Goal: Transaction & Acquisition: Obtain resource

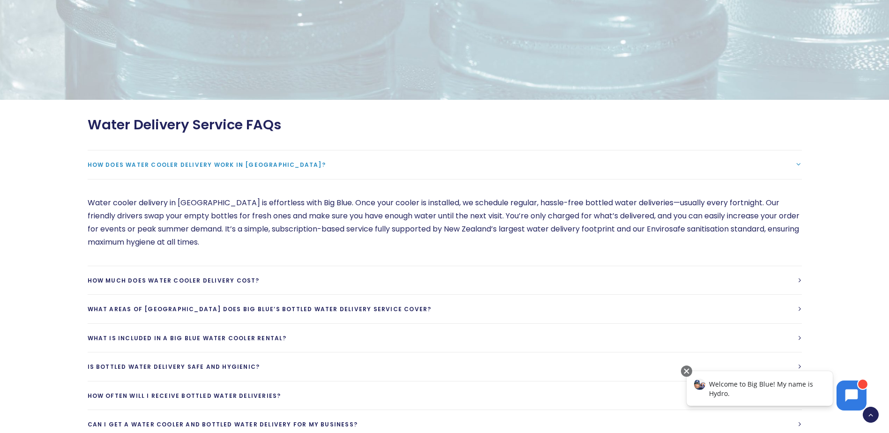
scroll to position [2531, 0]
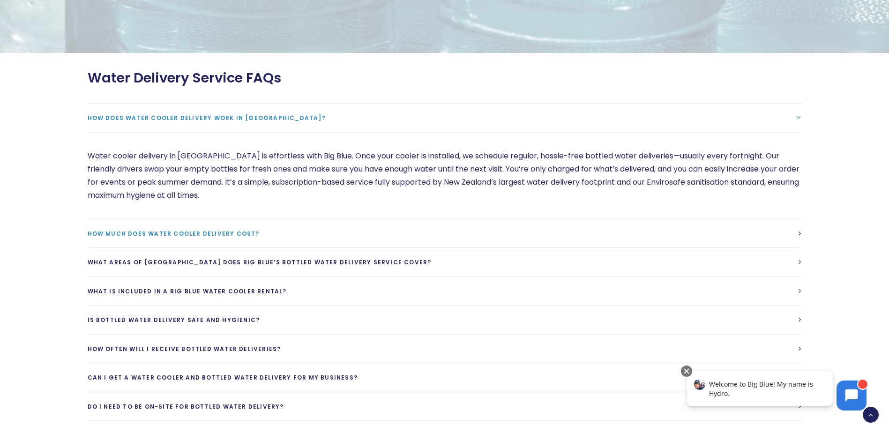
click at [210, 230] on span "How much does water cooler delivery cost?" at bounding box center [174, 234] width 172 height 8
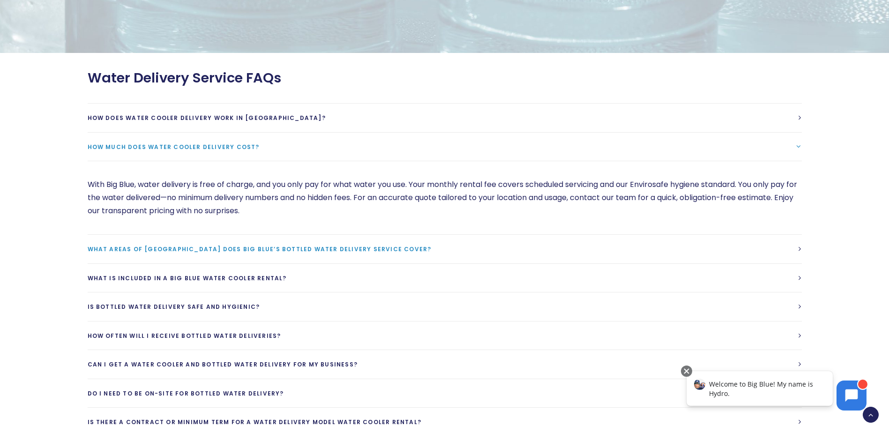
click at [177, 245] on span "What areas of New Zealand does Big Blue’s bottled water delivery service cover?" at bounding box center [260, 249] width 344 height 8
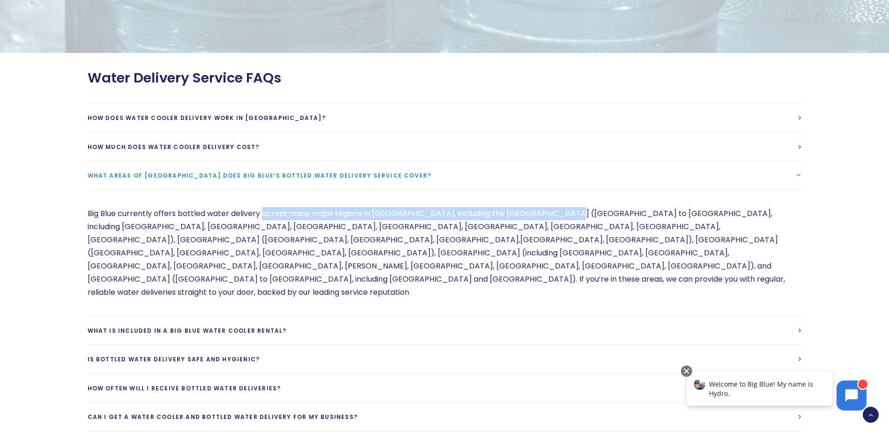
drag, startPoint x: 261, startPoint y: 198, endPoint x: 571, endPoint y: 204, distance: 309.3
click at [571, 207] on p "Big Blue currently offers bottled water delivery across many major regions in N…" at bounding box center [445, 253] width 714 height 92
click at [176, 327] on span "What is included in a Big Blue Water cooler rental?" at bounding box center [187, 331] width 199 height 8
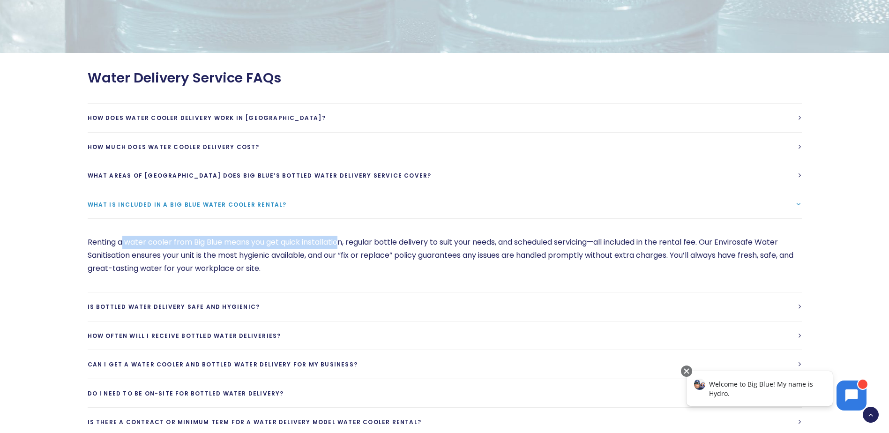
drag, startPoint x: 122, startPoint y: 228, endPoint x: 343, endPoint y: 236, distance: 220.8
click at [343, 236] on p "Renting a water cooler from Big Blue means you get quick installation, regular …" at bounding box center [445, 255] width 714 height 39
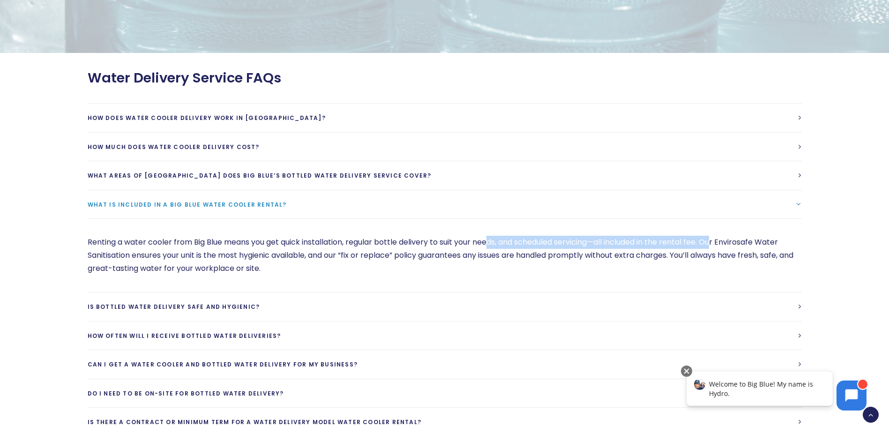
drag, startPoint x: 491, startPoint y: 230, endPoint x: 721, endPoint y: 232, distance: 230.1
click at [721, 236] on p "Renting a water cooler from Big Blue means you get quick installation, regular …" at bounding box center [445, 255] width 714 height 39
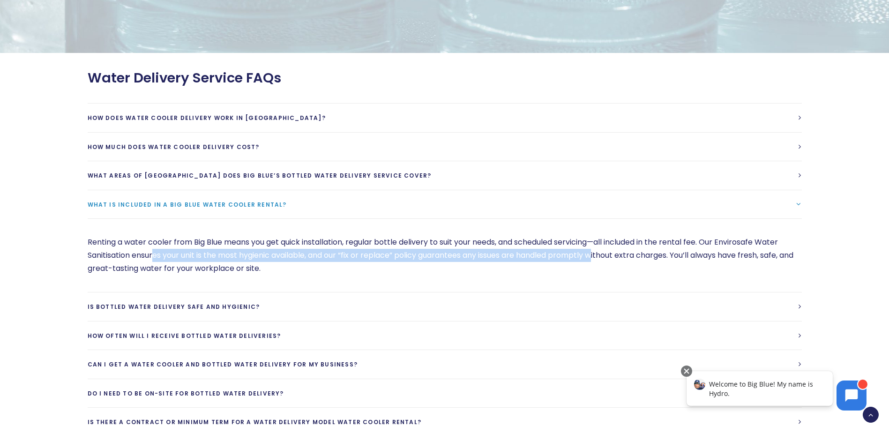
drag, startPoint x: 154, startPoint y: 245, endPoint x: 603, endPoint y: 244, distance: 448.9
click at [603, 244] on p "Renting a water cooler from Big Blue means you get quick installation, regular …" at bounding box center [445, 255] width 714 height 39
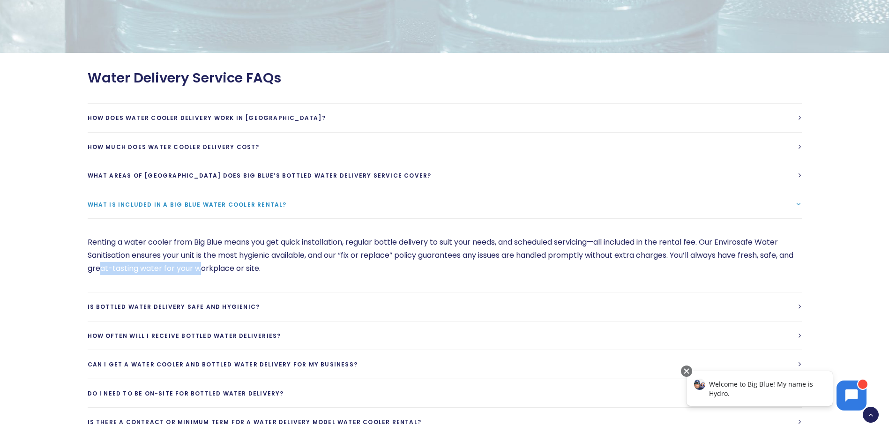
drag, startPoint x: 117, startPoint y: 257, endPoint x: 218, endPoint y: 257, distance: 101.7
click at [218, 257] on p "Renting a water cooler from Big Blue means you get quick installation, regular …" at bounding box center [445, 255] width 714 height 39
drag, startPoint x: 218, startPoint y: 257, endPoint x: 154, endPoint y: 295, distance: 75.0
click at [154, 303] on span "Is bottled water delivery safe and hygienic?" at bounding box center [174, 307] width 172 height 8
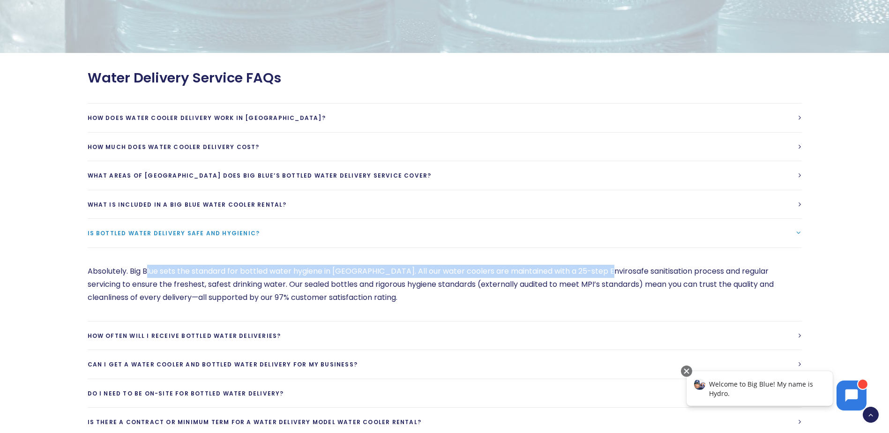
drag, startPoint x: 148, startPoint y: 259, endPoint x: 605, endPoint y: 263, distance: 457.4
click at [605, 265] on p "Absolutely. Big Blue sets the standard for bottled water hygiene in New Zealand…" at bounding box center [445, 284] width 714 height 39
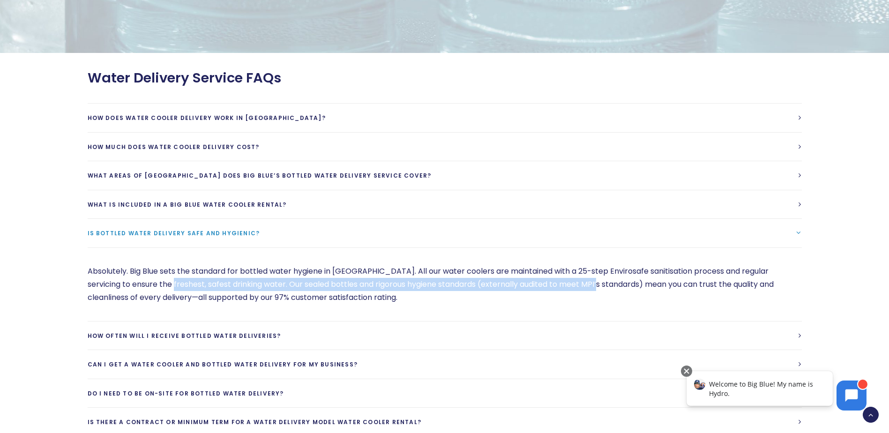
drag, startPoint x: 152, startPoint y: 273, endPoint x: 578, endPoint y: 274, distance: 426.0
click at [578, 274] on p "Absolutely. Big Blue sets the standard for bottled water hygiene in New Zealand…" at bounding box center [445, 284] width 714 height 39
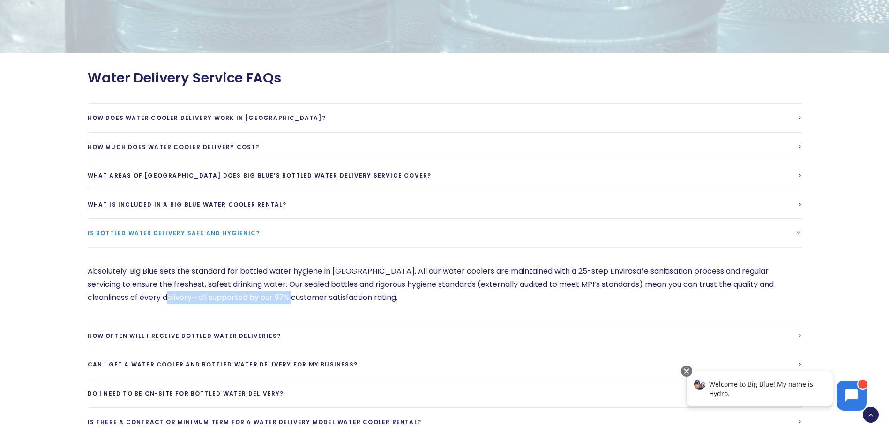
drag, startPoint x: 136, startPoint y: 287, endPoint x: 267, endPoint y: 287, distance: 130.7
click at [267, 287] on p "Absolutely. Big Blue sets the standard for bottled water hygiene in New Zealand…" at bounding box center [445, 284] width 714 height 39
click at [232, 332] on span "How often will I receive bottled water deliveries?" at bounding box center [185, 336] width 194 height 8
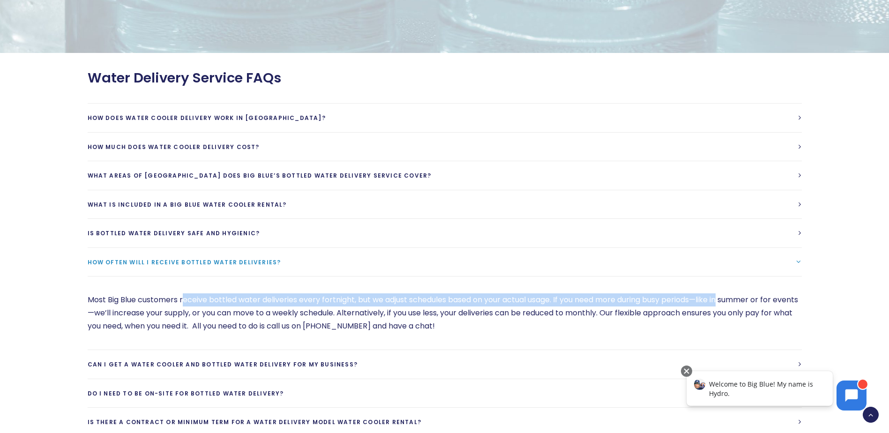
drag, startPoint x: 182, startPoint y: 287, endPoint x: 726, endPoint y: 291, distance: 543.6
click at [726, 293] on p "Most Big Blue customers receive bottled water deliveries every fortnight, but w…" at bounding box center [445, 312] width 714 height 39
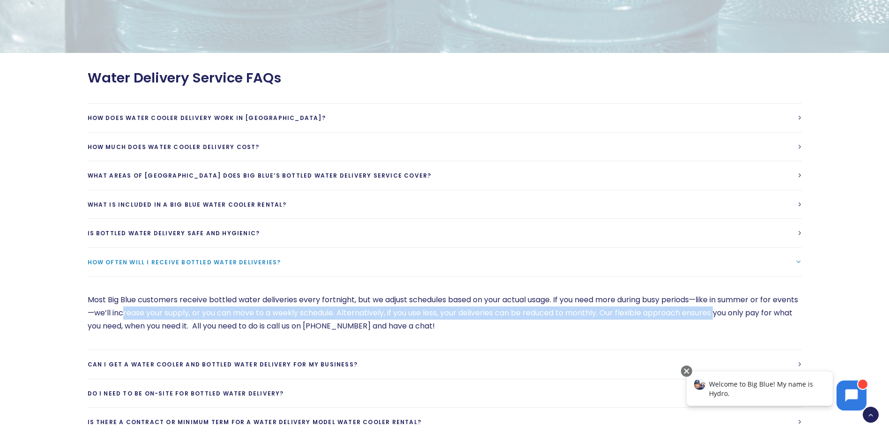
drag, startPoint x: 149, startPoint y: 301, endPoint x: 747, endPoint y: 301, distance: 597.5
click at [747, 301] on p "Most Big Blue customers receive bottled water deliveries every fortnight, but w…" at bounding box center [445, 312] width 714 height 39
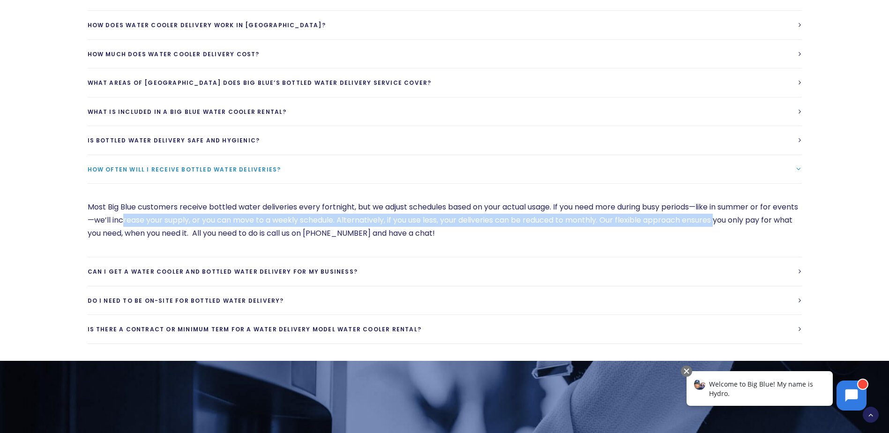
scroll to position [2624, 0]
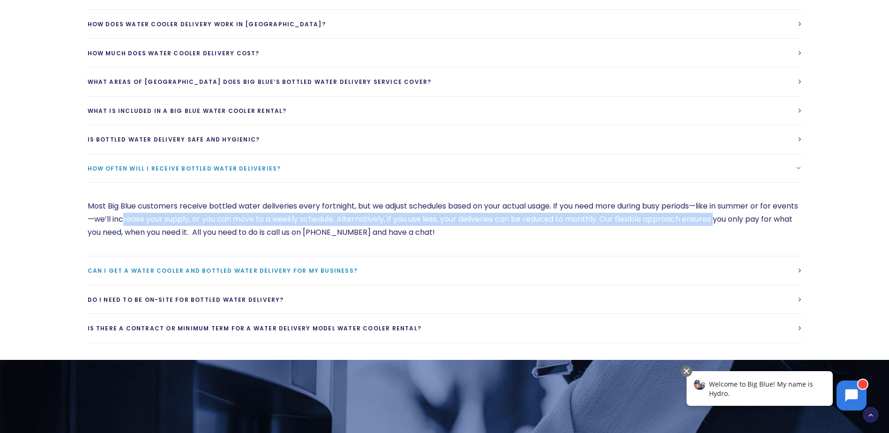
click at [242, 267] on span "Can I get a water cooler and bottled water delivery for my business?" at bounding box center [223, 271] width 270 height 8
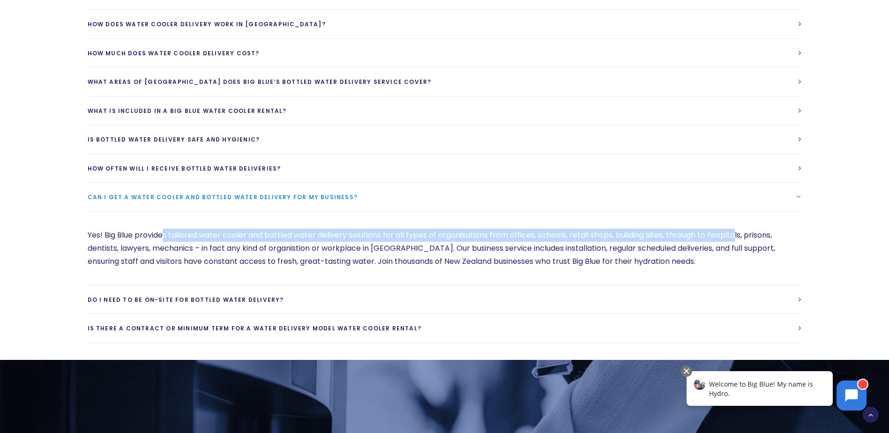
drag, startPoint x: 164, startPoint y: 221, endPoint x: 742, endPoint y: 222, distance: 577.3
click at [742, 229] on p "Yes! Big Blue provides tailored water cooler and bottled water delivery solutio…" at bounding box center [445, 248] width 714 height 39
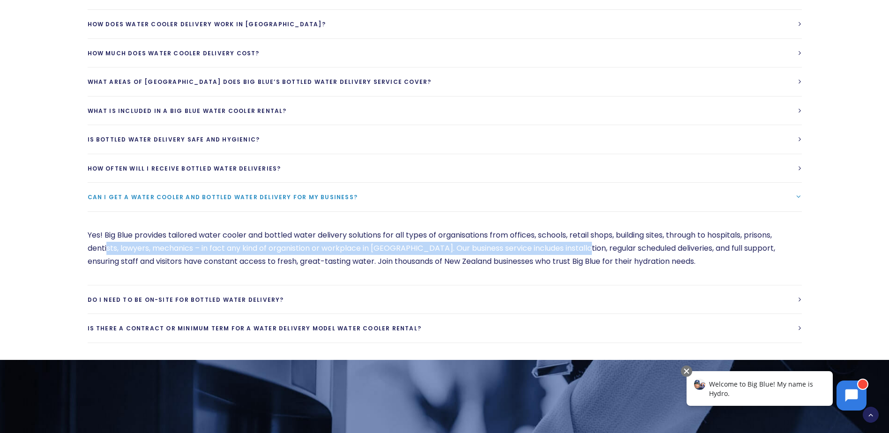
drag, startPoint x: 107, startPoint y: 237, endPoint x: 578, endPoint y: 242, distance: 471.4
click at [578, 242] on p "Yes! Big Blue provides tailored water cooler and bottled water delivery solutio…" at bounding box center [445, 248] width 714 height 39
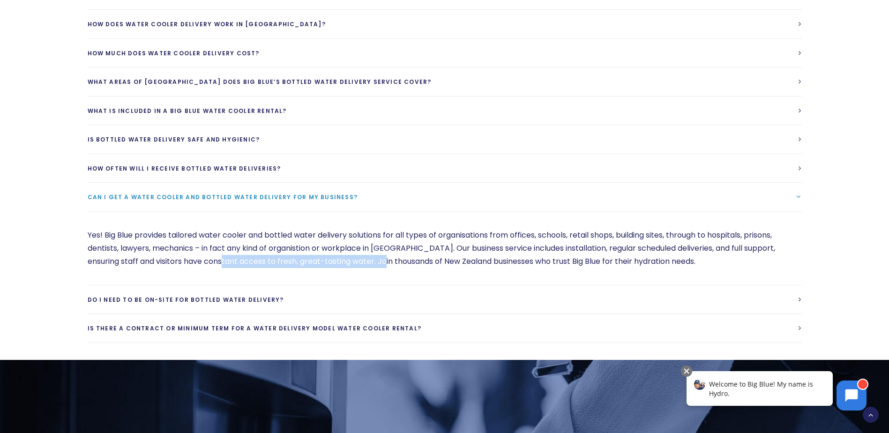
drag, startPoint x: 209, startPoint y: 250, endPoint x: 376, endPoint y: 250, distance: 167.3
click at [376, 250] on p "Yes! Big Blue provides tailored water cooler and bottled water delivery solutio…" at bounding box center [445, 248] width 714 height 39
click at [231, 296] on span "Do I need to be on-site for bottled water delivery?" at bounding box center [186, 300] width 196 height 8
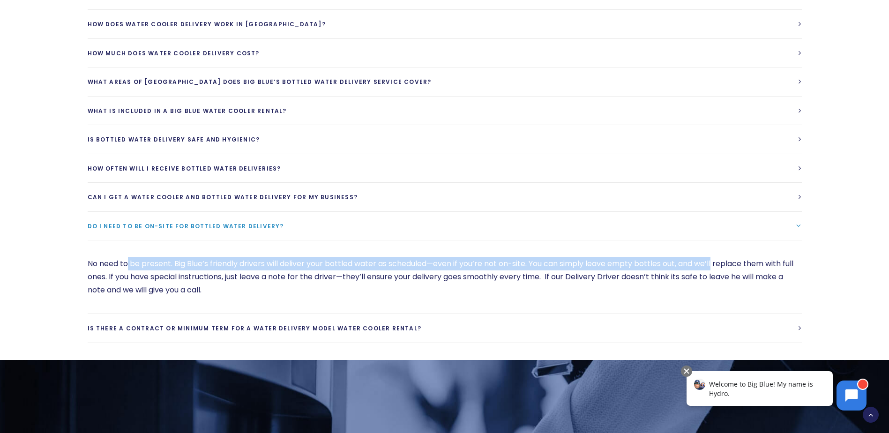
drag, startPoint x: 127, startPoint y: 250, endPoint x: 717, endPoint y: 250, distance: 590.0
click at [717, 257] on p "No need to be present. Big Blue’s friendly drivers will deliver your bottled wa…" at bounding box center [445, 276] width 714 height 39
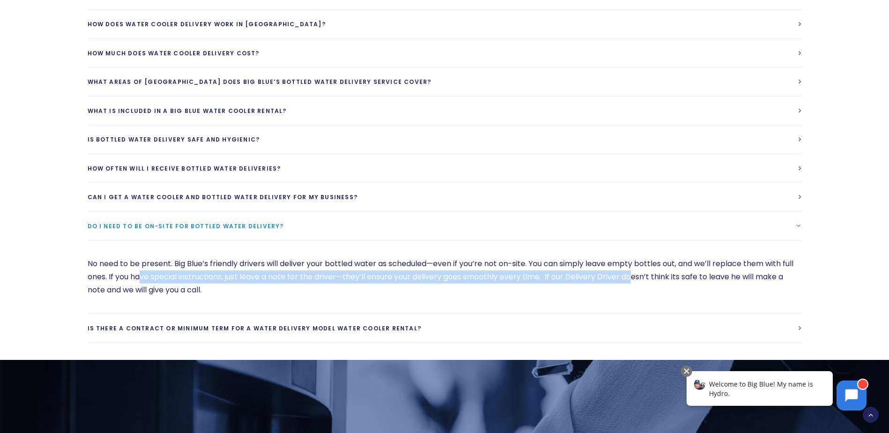
drag, startPoint x: 141, startPoint y: 266, endPoint x: 636, endPoint y: 265, distance: 494.9
click at [636, 265] on p "No need to be present. Big Blue’s friendly drivers will deliver your bottled wa…" at bounding box center [445, 276] width 714 height 39
click at [245, 324] on span "Is there a contract or minimum term for a water delivery model water cooler ren…" at bounding box center [255, 328] width 334 height 8
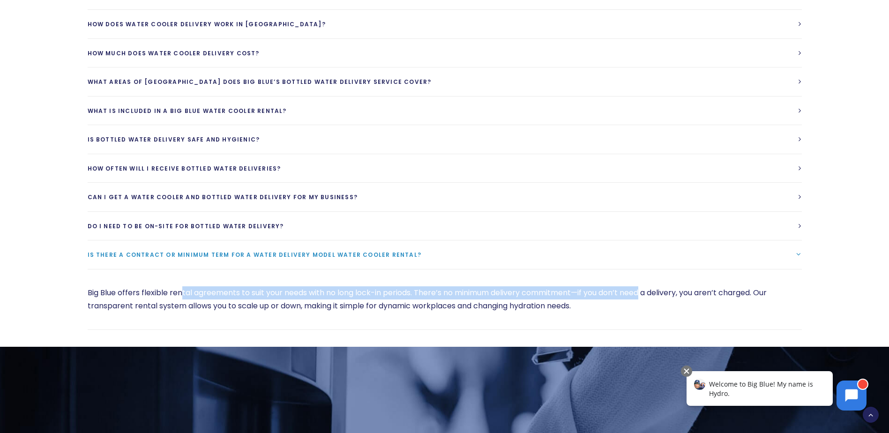
drag, startPoint x: 183, startPoint y: 282, endPoint x: 645, endPoint y: 281, distance: 462.1
click at [645, 286] on p "Big Blue offers flexible rental agreements to suit your needs with no long lock…" at bounding box center [445, 299] width 714 height 26
drag, startPoint x: 645, startPoint y: 281, endPoint x: 603, endPoint y: 282, distance: 42.7
click at [603, 286] on p "Big Blue offers flexible rental agreements to suit your needs with no long lock…" at bounding box center [445, 299] width 714 height 26
drag, startPoint x: 462, startPoint y: 283, endPoint x: 675, endPoint y: 282, distance: 213.7
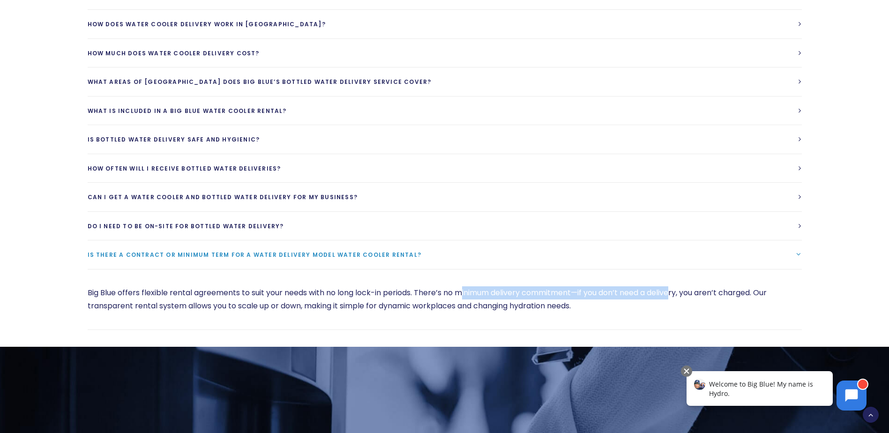
click at [675, 286] on p "Big Blue offers flexible rental agreements to suit your needs with no long lock…" at bounding box center [445, 299] width 714 height 26
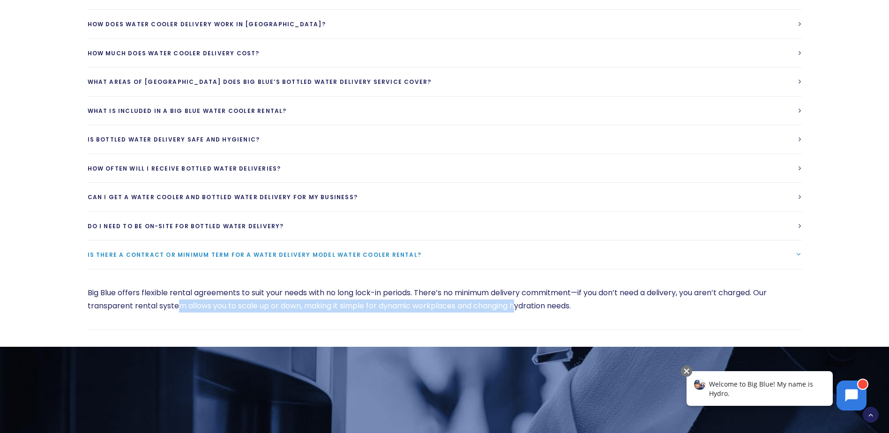
drag, startPoint x: 179, startPoint y: 292, endPoint x: 523, endPoint y: 292, distance: 344.9
click at [523, 292] on p "Big Blue offers flexible rental agreements to suit your needs with no long lock…" at bounding box center [445, 299] width 714 height 26
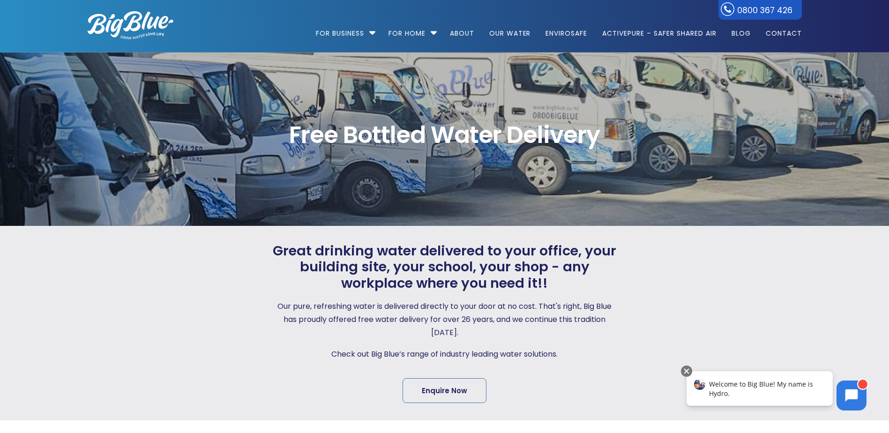
scroll to position [0, 0]
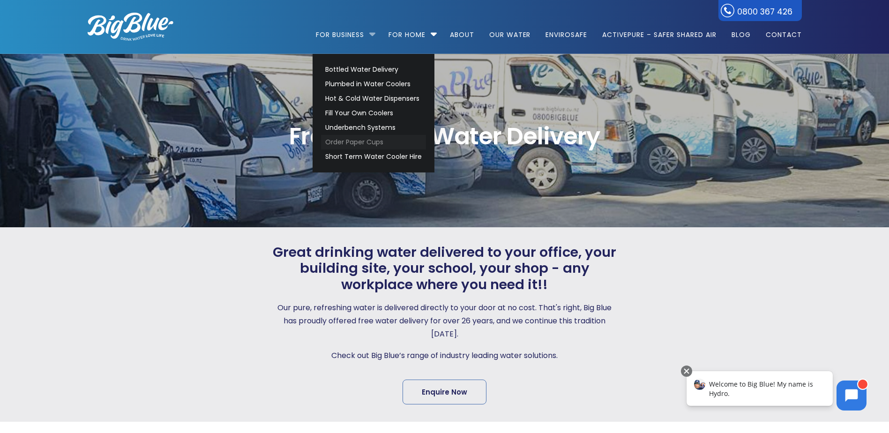
click at [360, 142] on link "Order Paper Cups" at bounding box center [373, 142] width 105 height 15
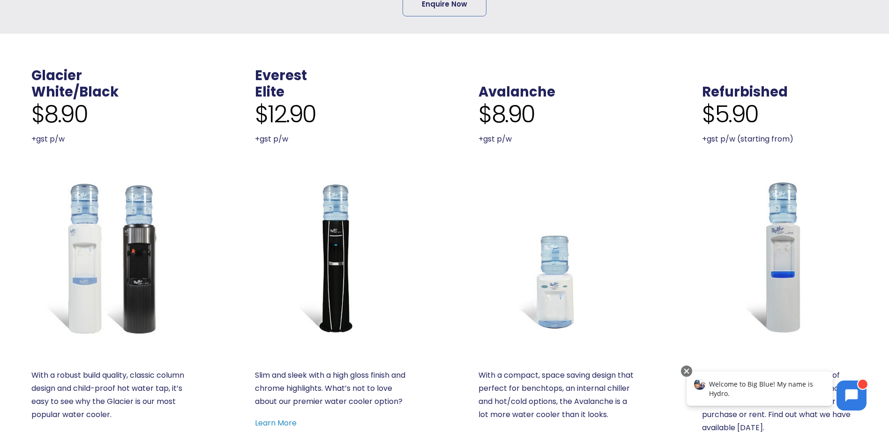
scroll to position [422, 0]
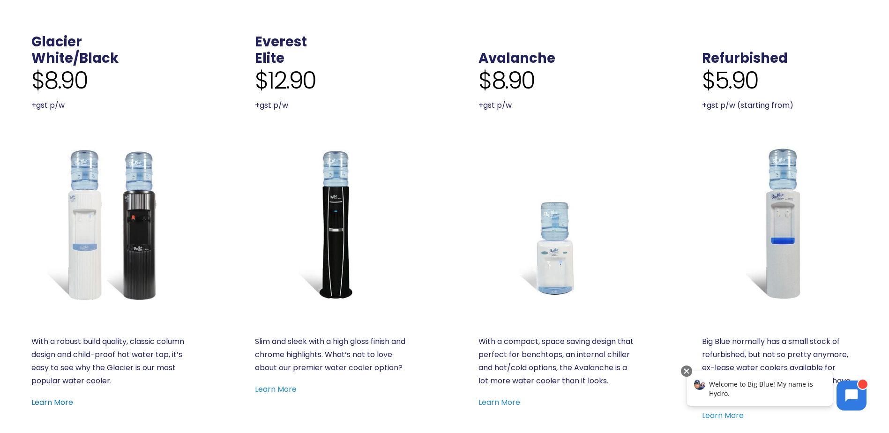
click at [59, 404] on link "Learn More" at bounding box center [52, 402] width 42 height 11
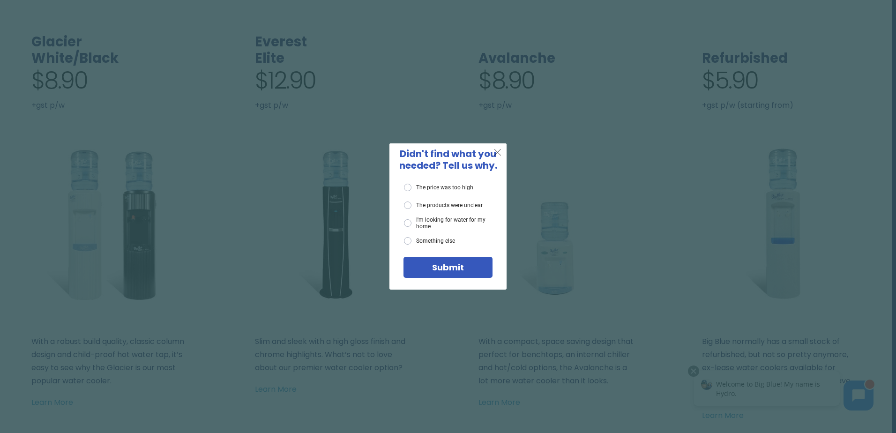
click at [497, 153] on span "X" at bounding box center [497, 152] width 8 height 12
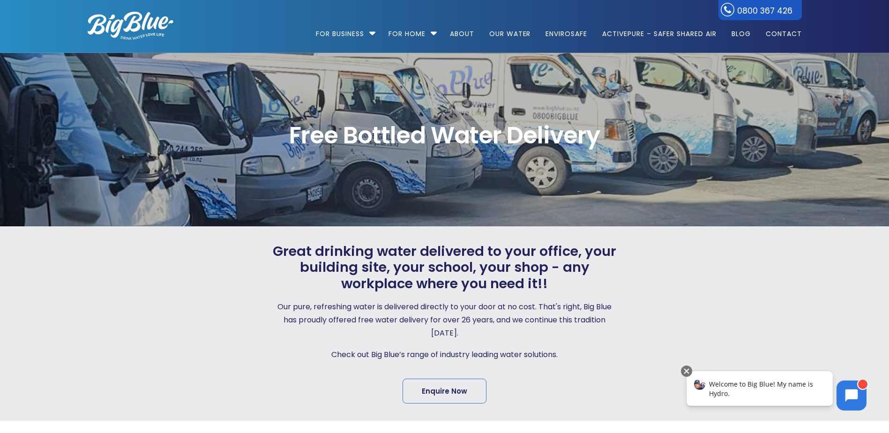
scroll to position [0, 0]
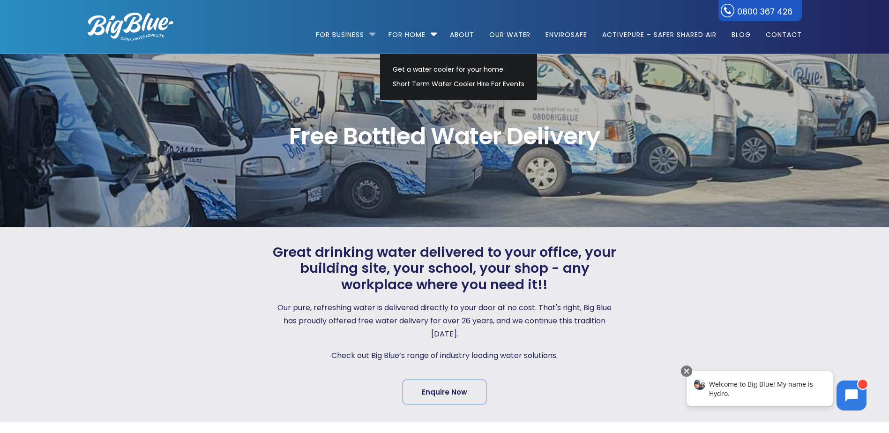
click at [371, 34] on li "For Business Bottled Water Delivery Plumbed in Water Coolers Hot & Cold Water D…" at bounding box center [348, 30] width 64 height 53
click at [433, 34] on li "For Home Get a water cooler for your home Short Term Water Cooler Hire For Even…" at bounding box center [412, 30] width 60 height 53
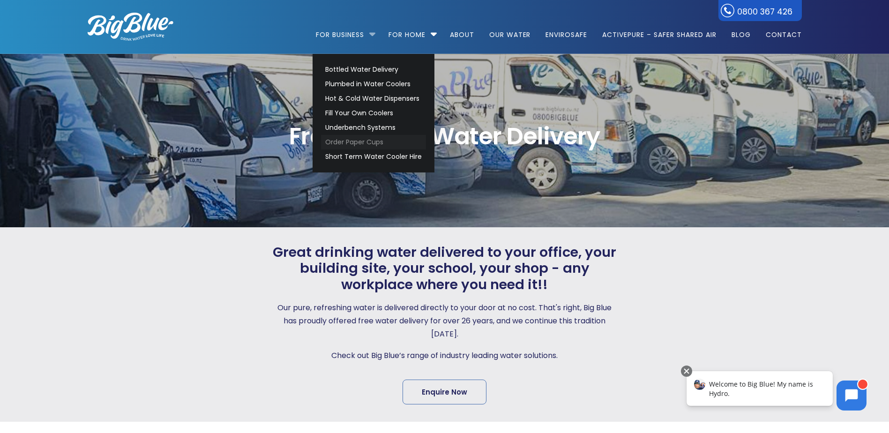
click at [376, 141] on link "Order Paper Cups" at bounding box center [373, 142] width 105 height 15
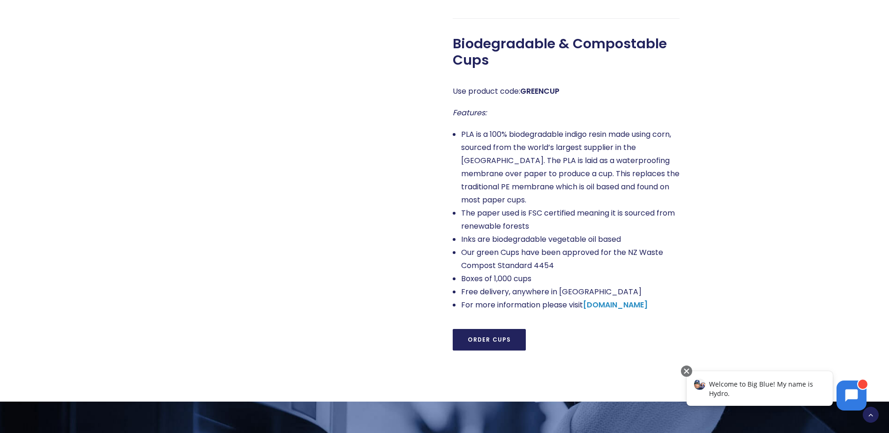
scroll to position [750, 0]
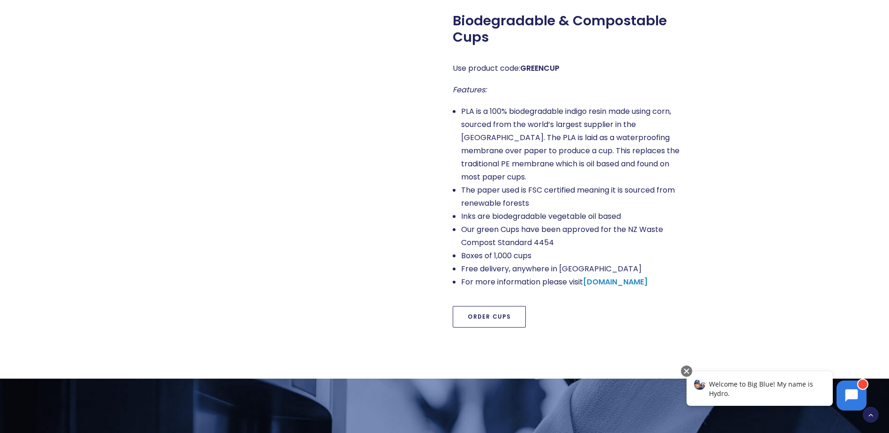
click at [479, 306] on link "Order Cups" at bounding box center [489, 317] width 73 height 22
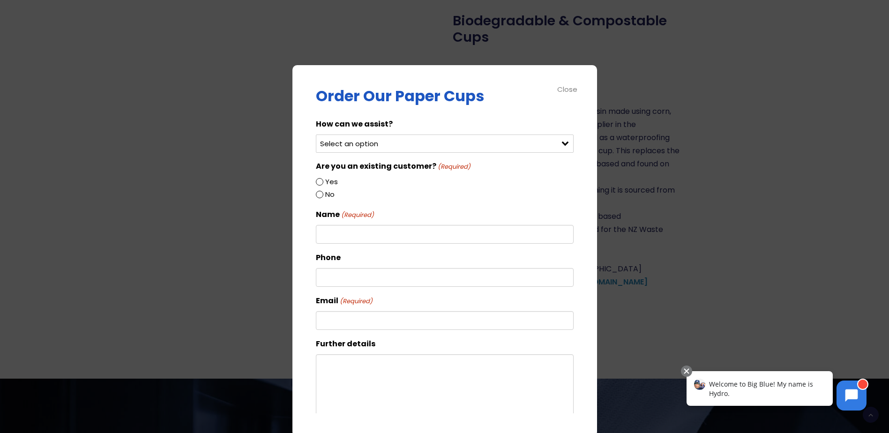
click at [557, 144] on div "Select an option Order green cups Order blue cups I need something else" at bounding box center [445, 143] width 258 height 18
click at [538, 144] on select "Select an option Order green cups Order blue cups I need something else" at bounding box center [445, 143] width 258 height 18
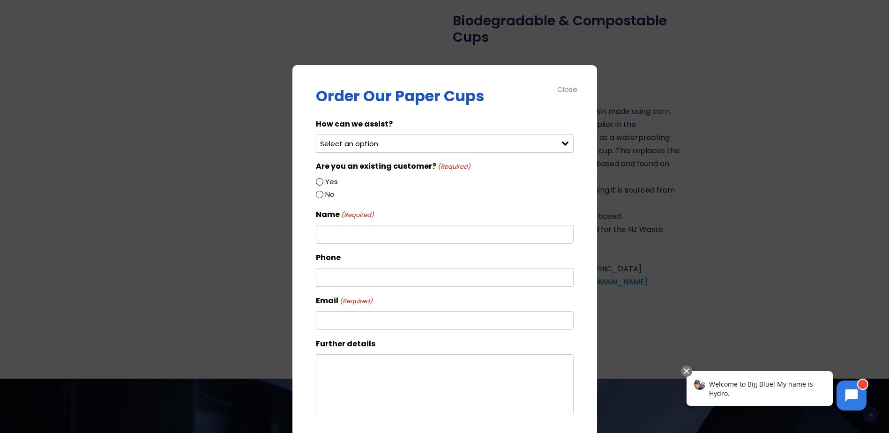
click at [564, 90] on div "Close" at bounding box center [567, 89] width 21 height 11
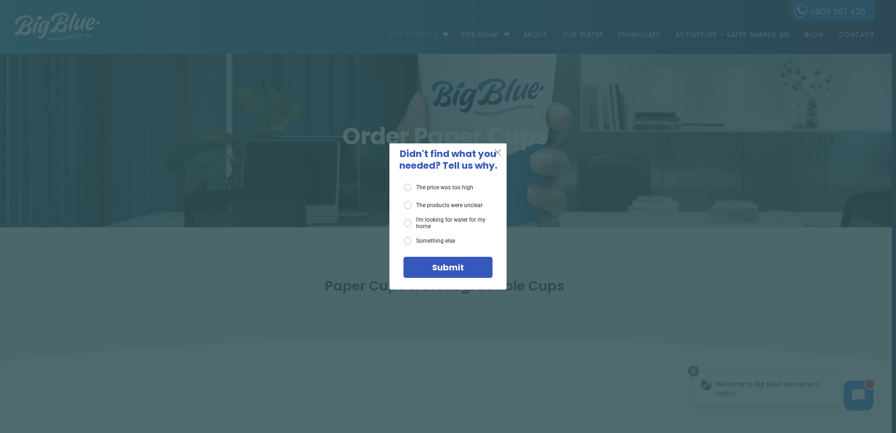
click at [498, 153] on span "X" at bounding box center [497, 152] width 8 height 12
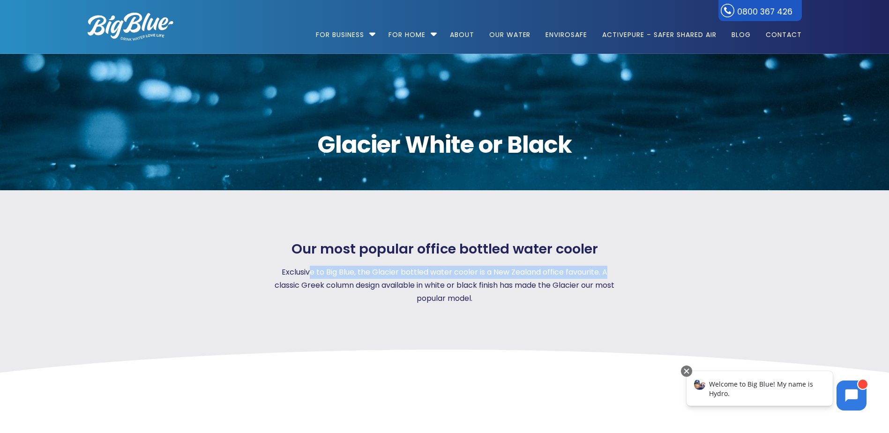
drag, startPoint x: 308, startPoint y: 272, endPoint x: 607, endPoint y: 273, distance: 299.0
click at [607, 273] on p "Exclusive to Big Blue, the Glacier bottled water cooler is a New Zealand office…" at bounding box center [444, 285] width 349 height 39
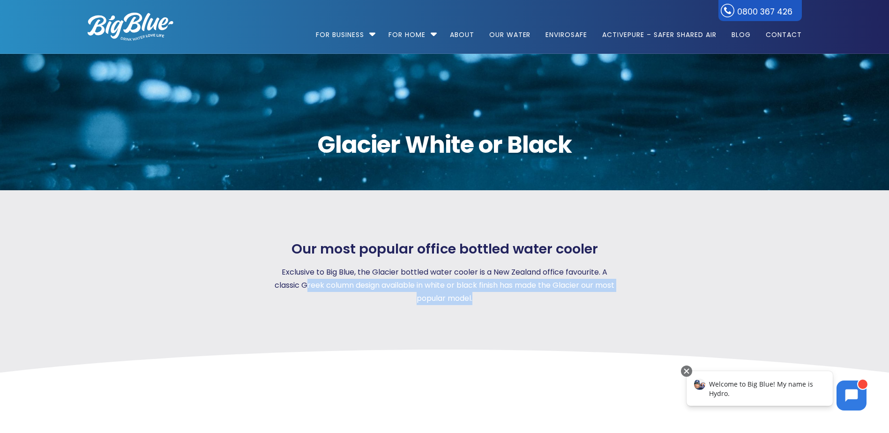
drag, startPoint x: 304, startPoint y: 285, endPoint x: 542, endPoint y: 300, distance: 238.5
click at [542, 300] on p "Exclusive to Big Blue, the Glacier bottled water cooler is a New Zealand office…" at bounding box center [444, 285] width 349 height 39
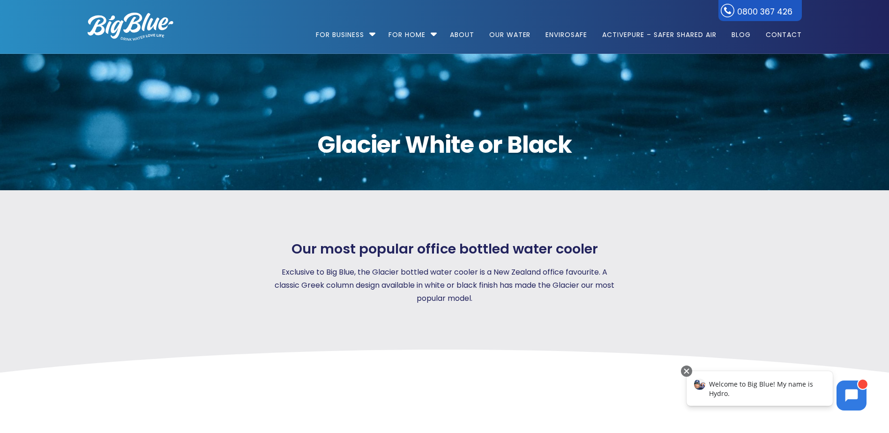
drag, startPoint x: 542, startPoint y: 300, endPoint x: 543, endPoint y: 333, distance: 33.3
click at [543, 333] on div "Our most popular office bottled water cooler Exclusive to Big Blue, the Glacier…" at bounding box center [445, 281] width 748 height 182
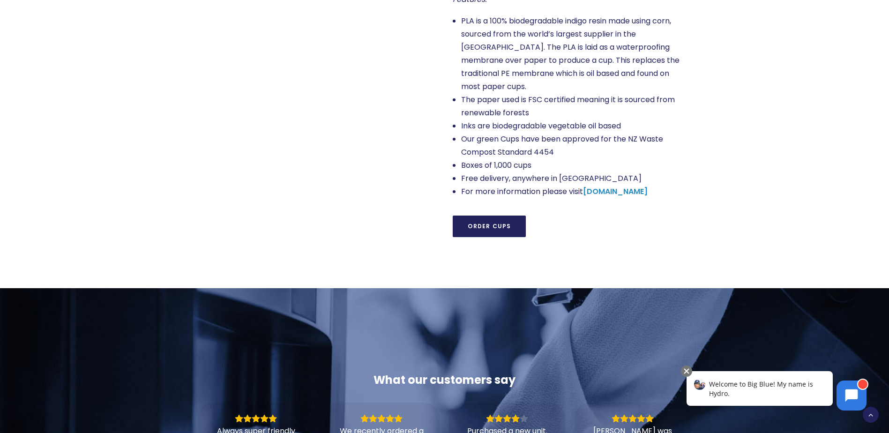
scroll to position [844, 0]
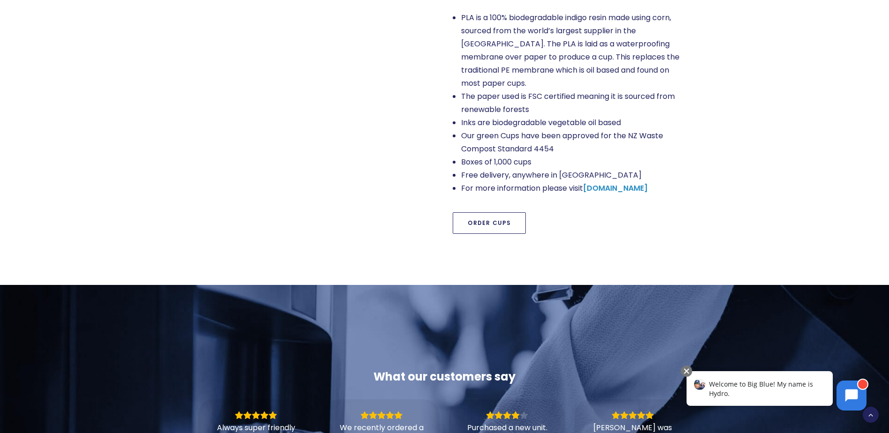
click at [504, 212] on link "Order Cups" at bounding box center [489, 223] width 73 height 22
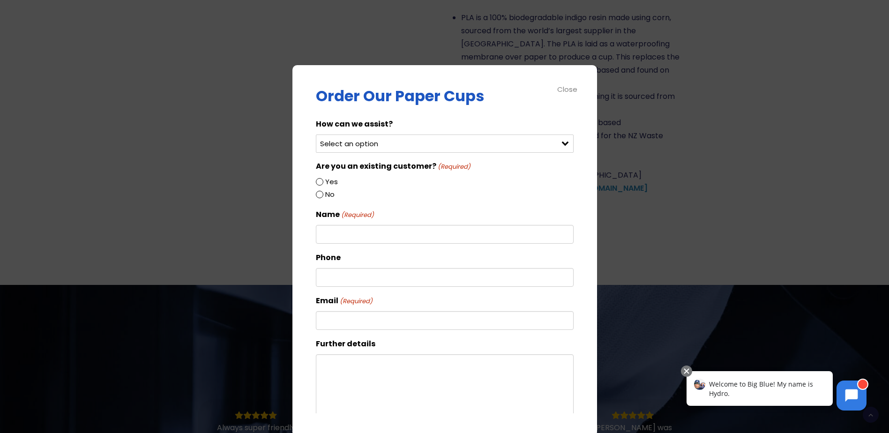
click at [428, 146] on select "Select an option Order green cups Order blue cups I need something else" at bounding box center [445, 143] width 258 height 18
select select "I need something else"
click at [316, 134] on select "Select an option Order green cups Order blue cups I need something else" at bounding box center [445, 143] width 258 height 18
click at [320, 198] on input "No" at bounding box center [319, 194] width 7 height 7
radio input "true"
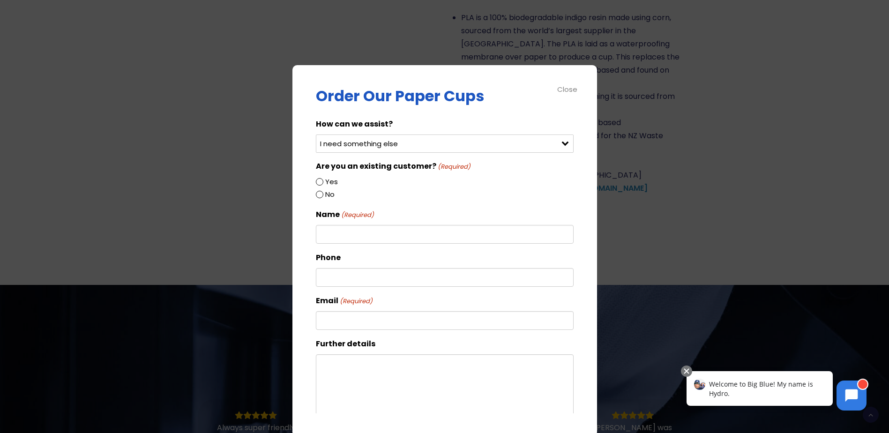
click at [320, 194] on input "No" at bounding box center [319, 194] width 7 height 7
click at [318, 194] on input "No" at bounding box center [319, 194] width 7 height 7
click at [350, 194] on div "No" at bounding box center [445, 194] width 258 height 13
click at [330, 196] on label "No" at bounding box center [329, 194] width 9 height 12
click at [323, 196] on input "No" at bounding box center [319, 194] width 7 height 7
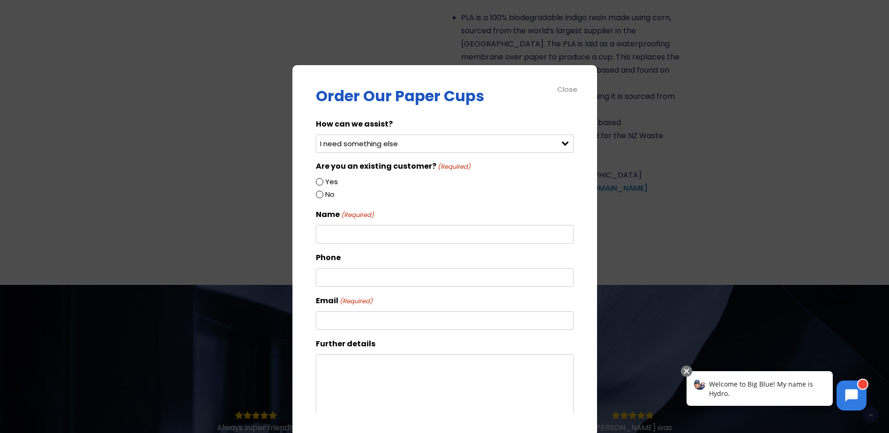
click at [323, 193] on input "No" at bounding box center [319, 194] width 7 height 7
click at [321, 193] on input "No" at bounding box center [319, 194] width 7 height 7
click at [320, 193] on input "No" at bounding box center [319, 194] width 7 height 7
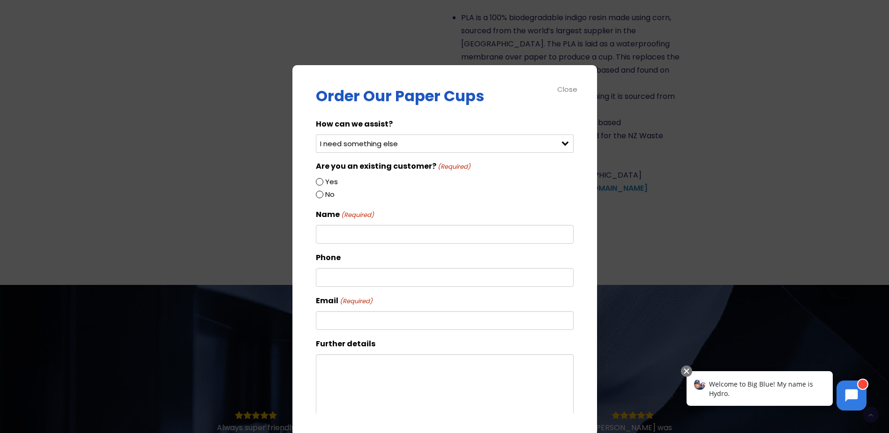
click at [320, 193] on input "No" at bounding box center [319, 194] width 7 height 7
click at [319, 180] on input "Yes" at bounding box center [319, 181] width 7 height 7
radio input "true"
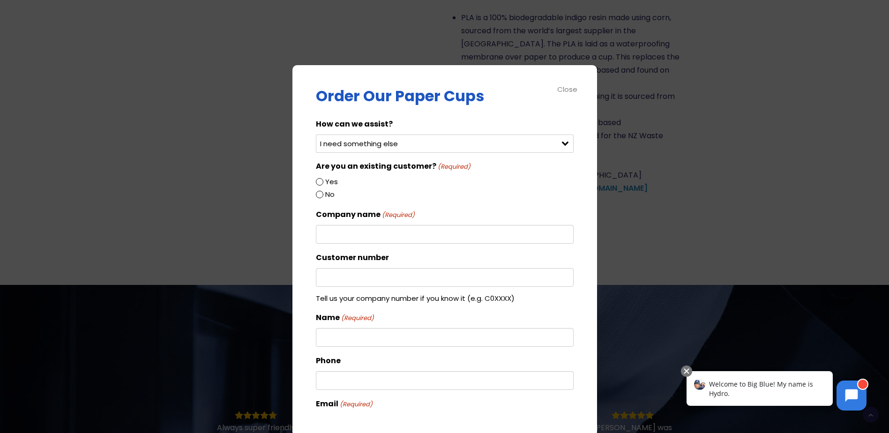
click at [319, 193] on input "No" at bounding box center [319, 194] width 7 height 7
radio input "true"
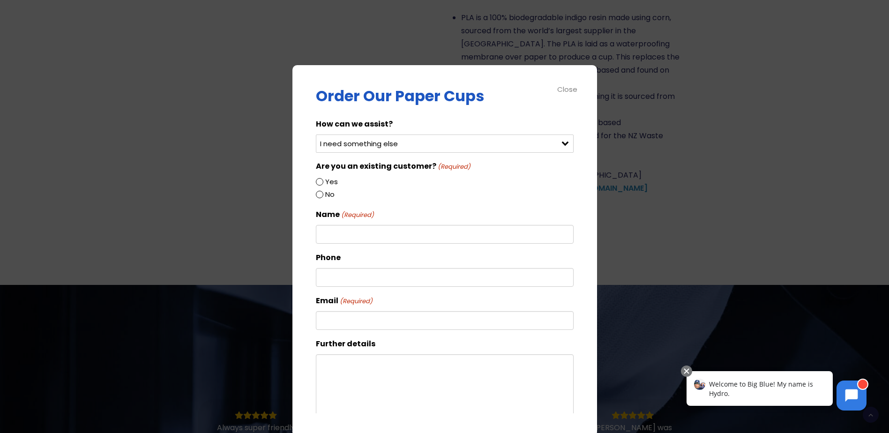
click at [321, 180] on input "Yes" at bounding box center [319, 181] width 7 height 7
radio input "true"
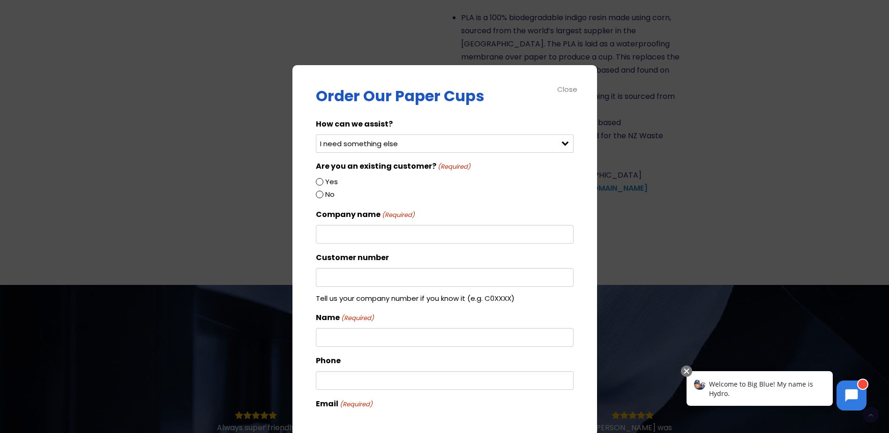
click at [317, 196] on input "No" at bounding box center [319, 194] width 7 height 7
radio input "true"
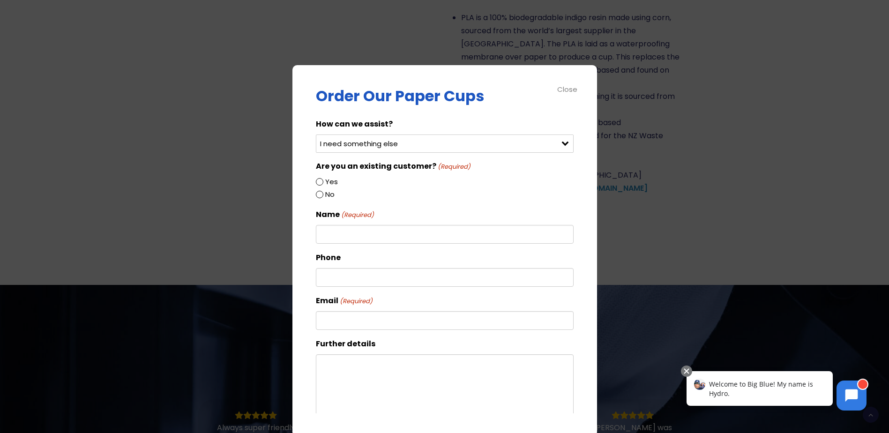
click at [337, 232] on input "Name (Required)" at bounding box center [445, 234] width 258 height 19
type input "VISHAL VALLABH"
type input "094861849"
type input "vishal.vallabh@sonova.com"
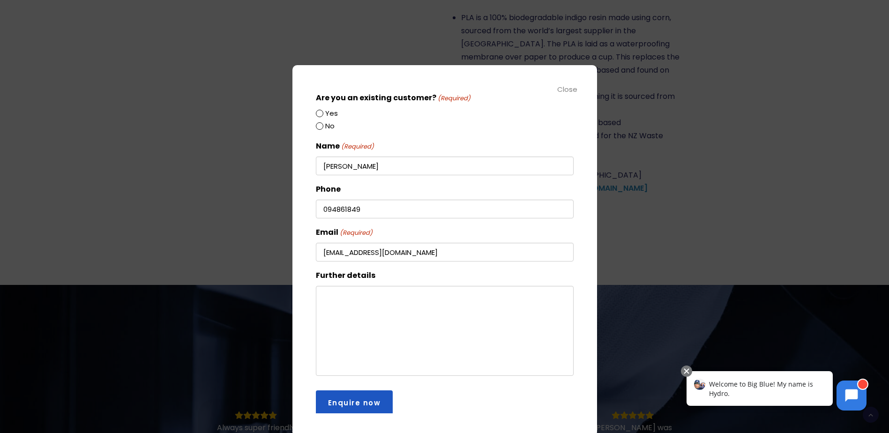
scroll to position [74, 0]
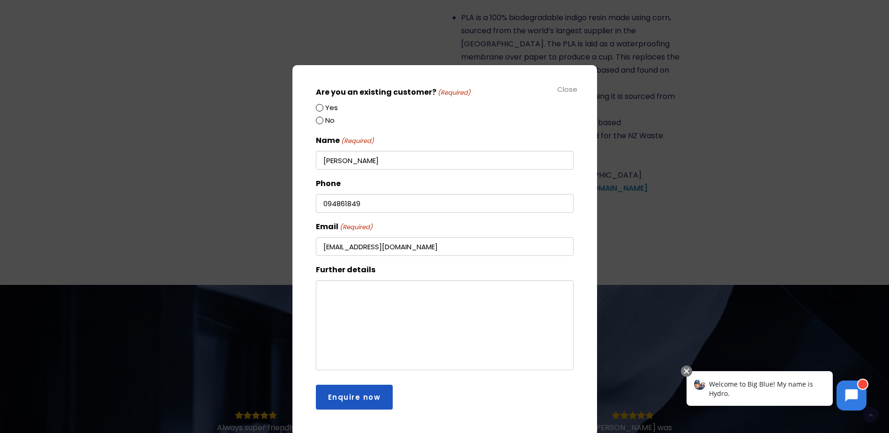
click at [398, 298] on textarea "Further details" at bounding box center [445, 325] width 258 height 90
type textarea "Hi, Can you quote your price for both the blue cup and the green cup please? Th…"
click at [376, 402] on input "Enquire now" at bounding box center [354, 397] width 77 height 25
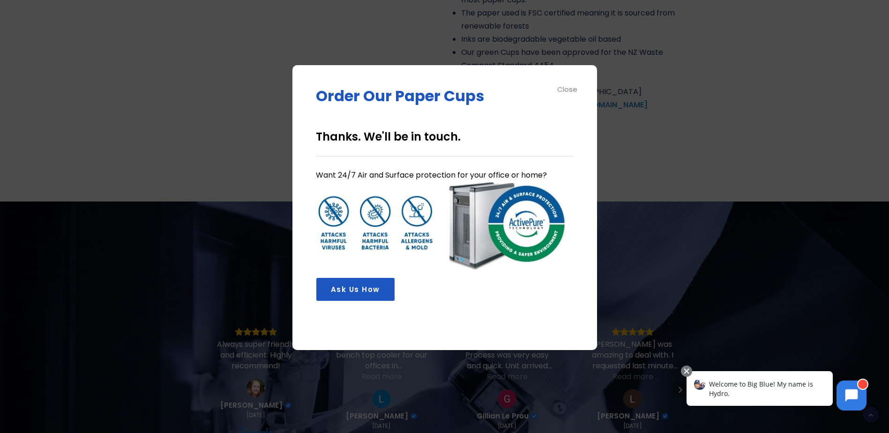
scroll to position [0, 0]
click at [567, 90] on div "Close" at bounding box center [567, 89] width 21 height 11
